Goal: Task Accomplishment & Management: Complete application form

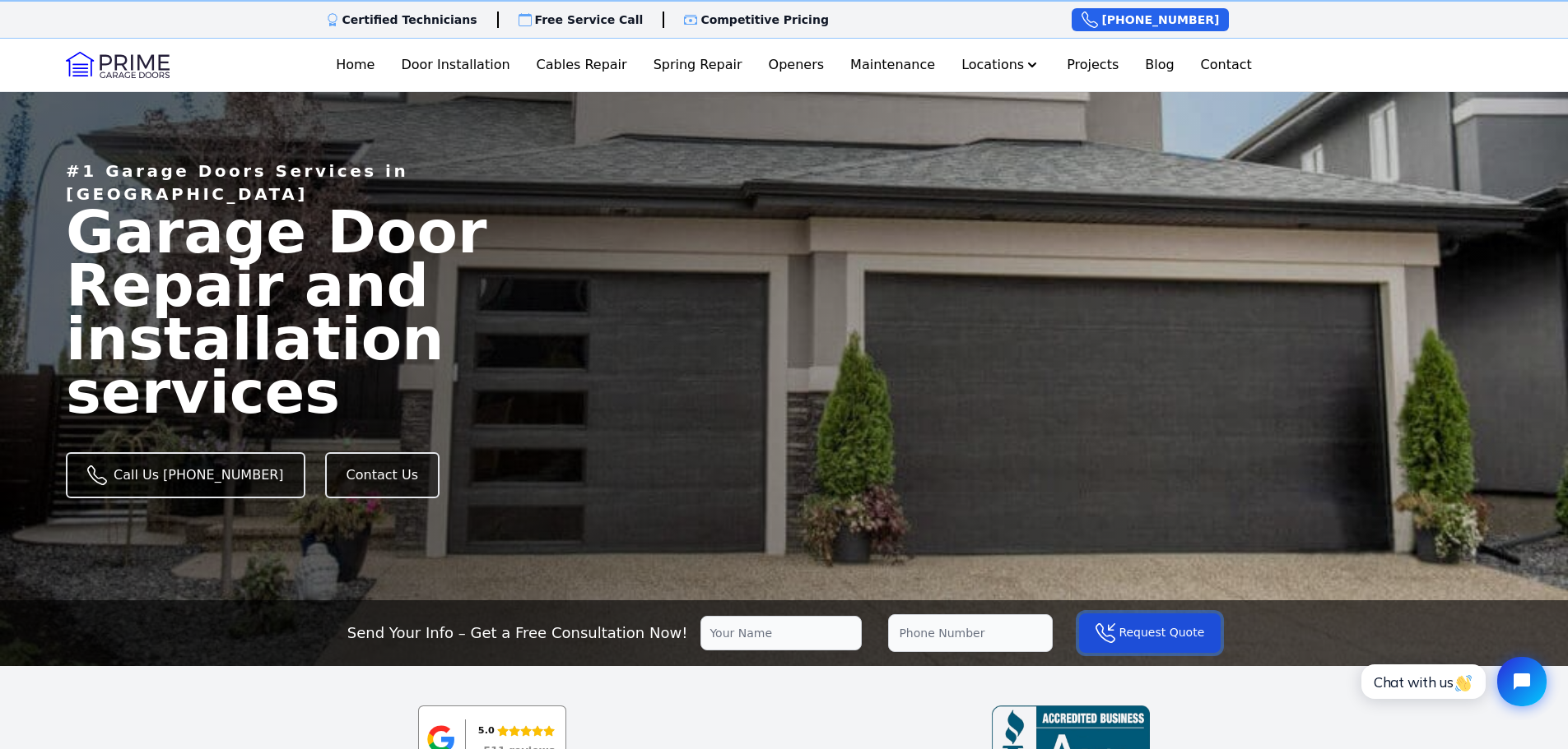
click at [1117, 635] on button "Request Quote" at bounding box center [1149, 633] width 142 height 40
click at [1088, 628] on button "Request Quote" at bounding box center [1149, 633] width 142 height 40
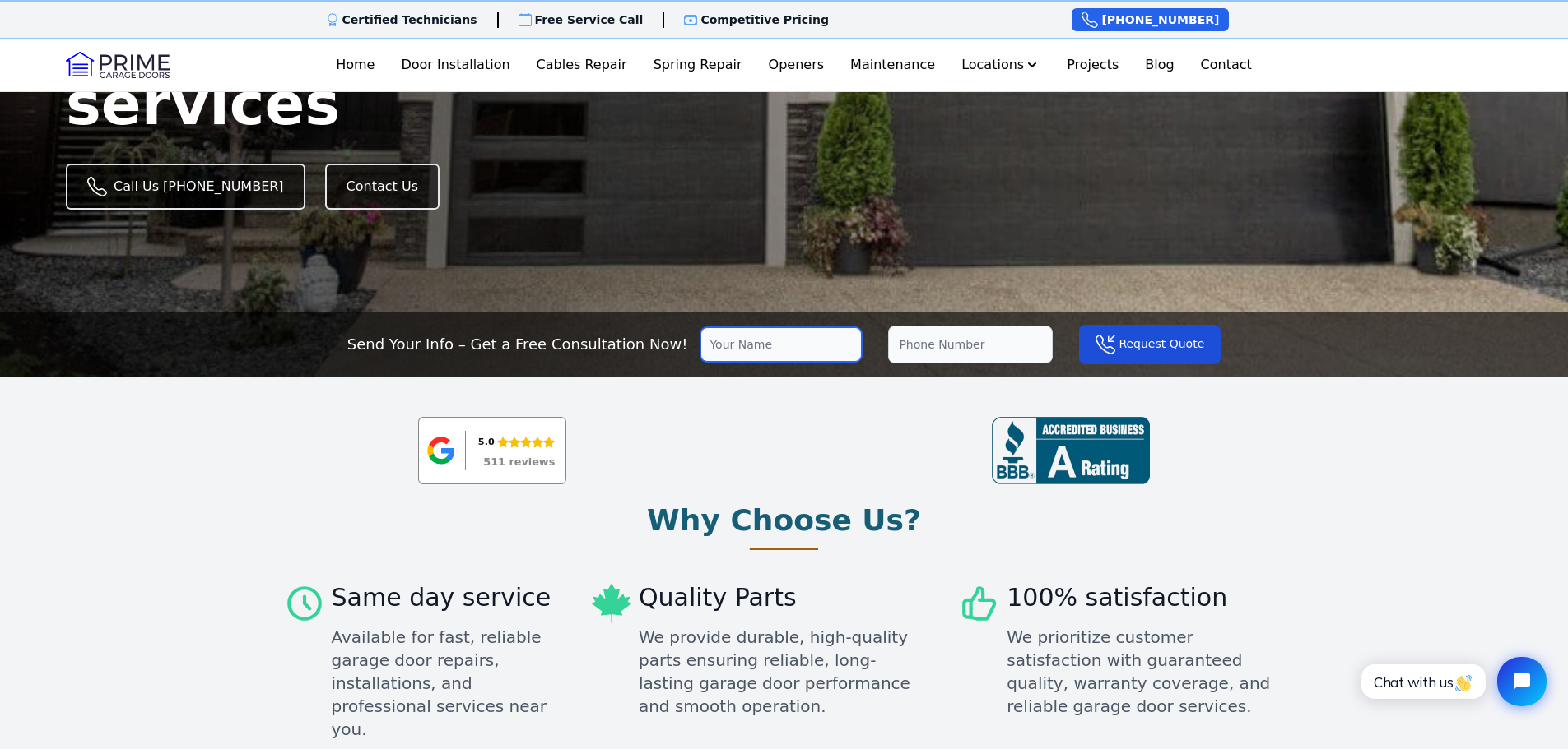
scroll to position [274, 0]
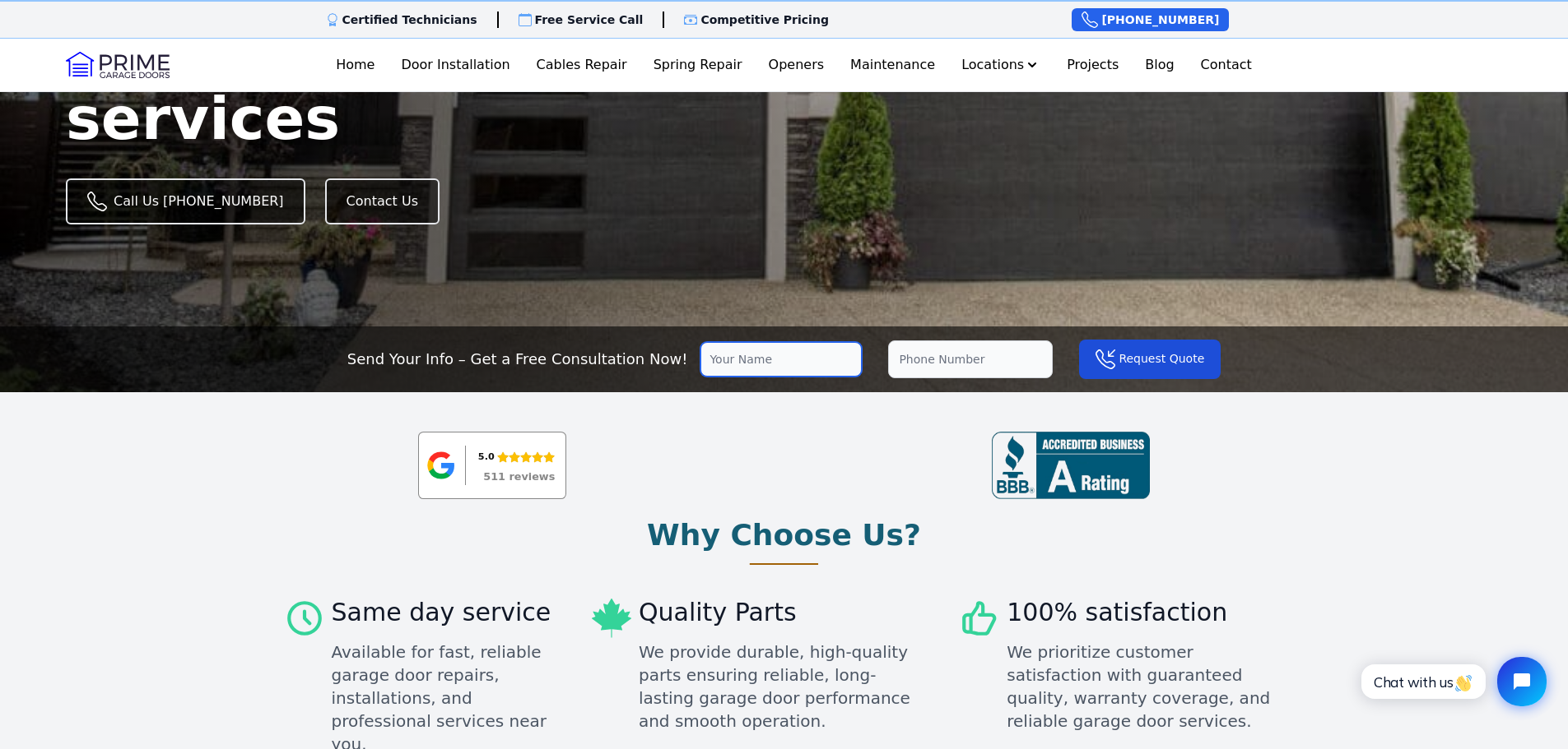
click at [822, 359] on input "text" at bounding box center [781, 359] width 161 height 35
type input "Susan Wilson"
click at [942, 363] on input "tel" at bounding box center [970, 359] width 164 height 38
type input "4033332960"
click at [1133, 364] on button "Request Quote" at bounding box center [1149, 359] width 142 height 40
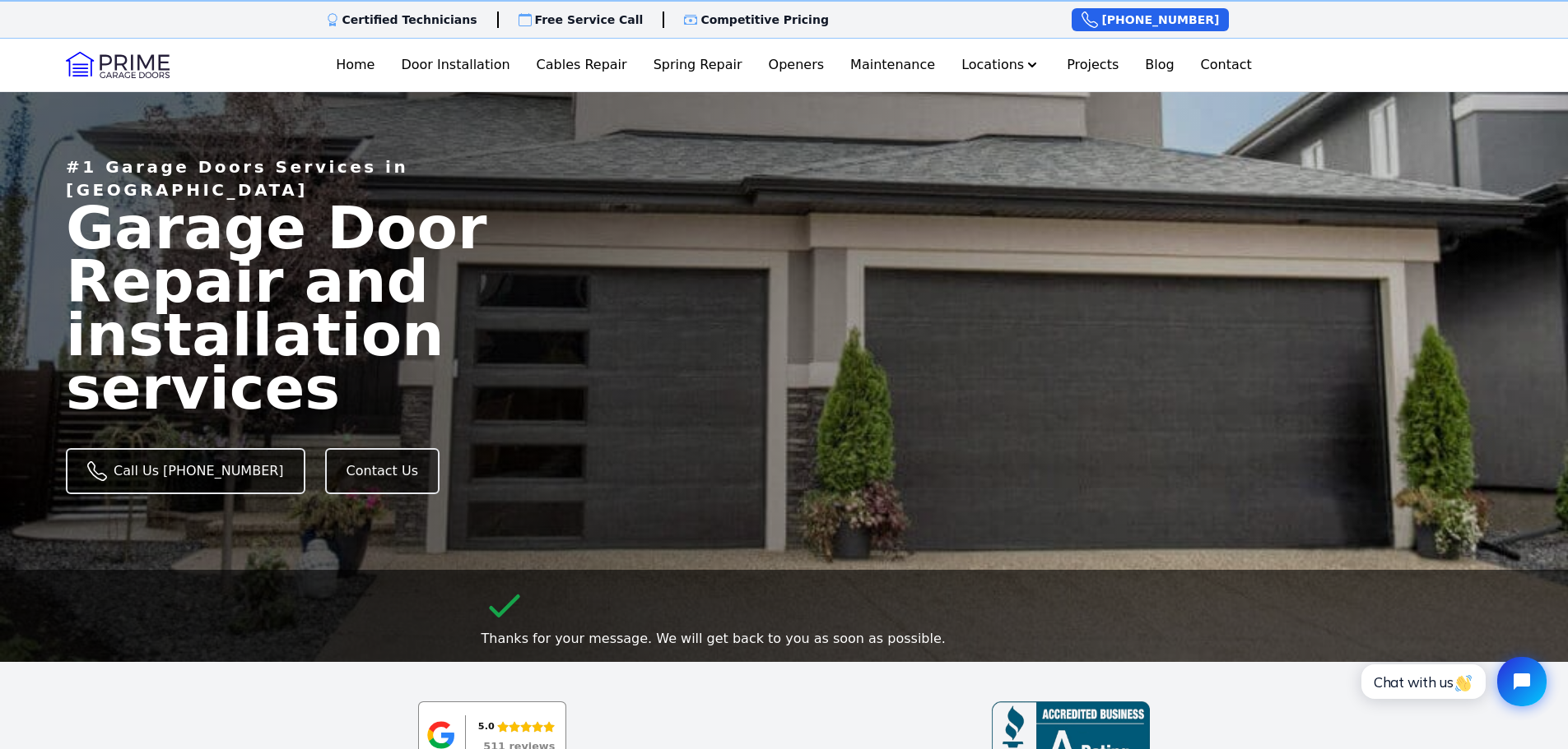
scroll to position [0, 0]
